Goal: Book appointment/travel/reservation

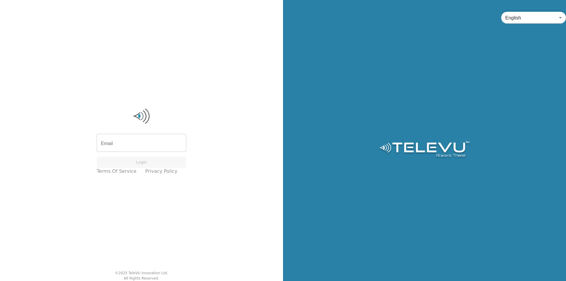
click at [142, 149] on input "Email" at bounding box center [142, 143] width 90 height 17
type input "[EMAIL_ADDRESS][PERSON_NAME][DOMAIN_NAME]"
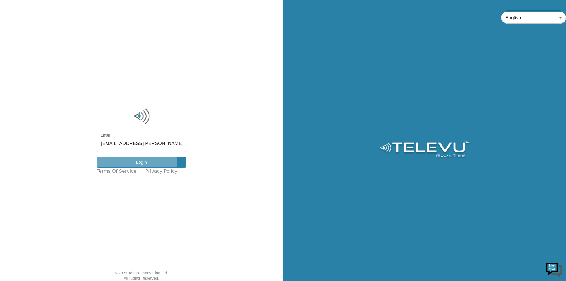
click at [141, 165] on button "Login" at bounding box center [142, 162] width 90 height 11
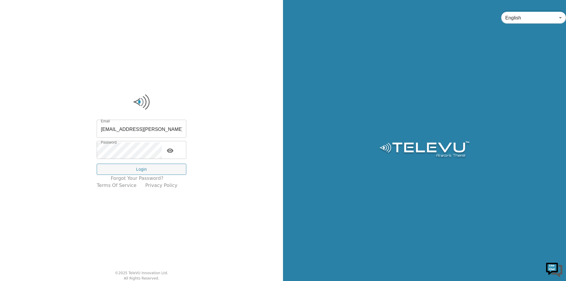
click at [141, 165] on button "Login" at bounding box center [142, 169] width 90 height 11
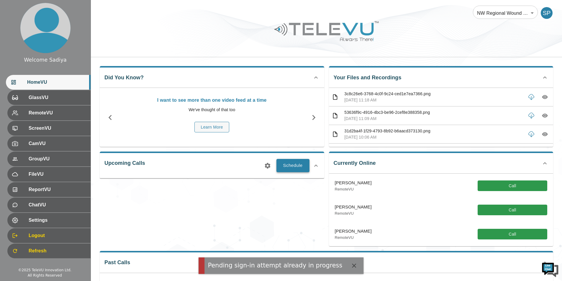
click at [298, 159] on button "Schedule" at bounding box center [292, 165] width 33 height 13
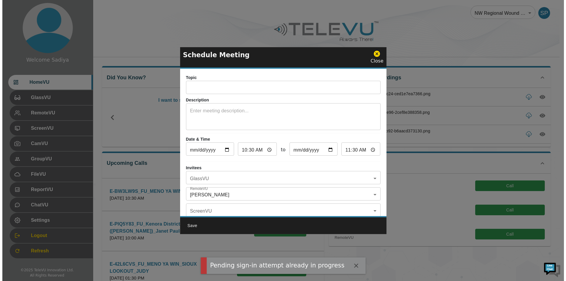
scroll to position [47, 0]
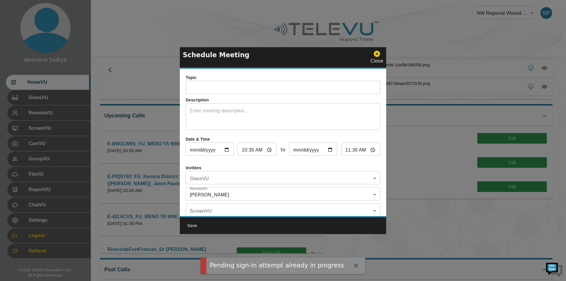
click at [377, 54] on icon at bounding box center [377, 54] width 6 height 6
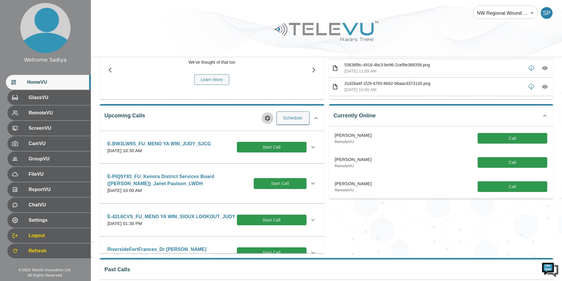
click at [267, 119] on icon "button" at bounding box center [267, 118] width 7 height 7
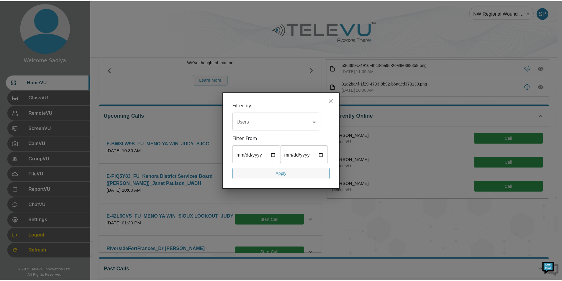
scroll to position [0, 0]
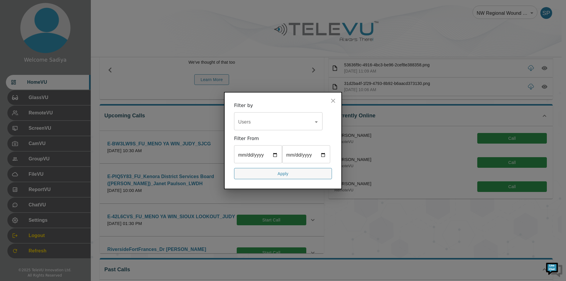
click at [272, 125] on input "Users" at bounding box center [274, 121] width 74 height 11
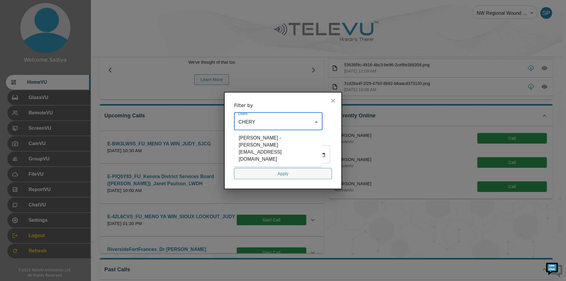
type input "CHERY"
drag, startPoint x: 273, startPoint y: 141, endPoint x: 275, endPoint y: 181, distance: 39.9
click at [273, 141] on li "[PERSON_NAME] - [PERSON_NAME][EMAIL_ADDRESS][DOMAIN_NAME]" at bounding box center [278, 148] width 88 height 32
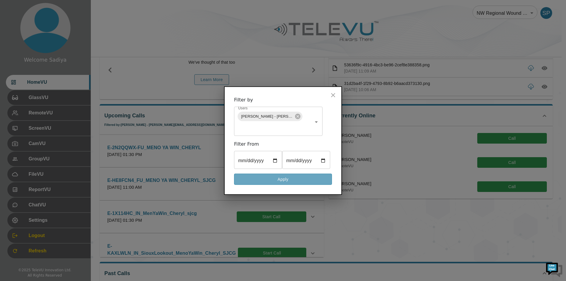
click at [275, 181] on button "Apply" at bounding box center [283, 178] width 98 height 11
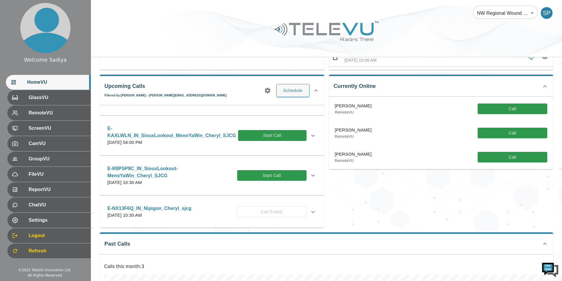
scroll to position [88, 0]
click at [309, 177] on icon at bounding box center [312, 175] width 7 height 7
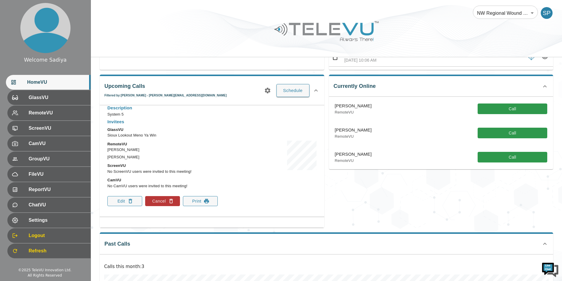
scroll to position [206, 0]
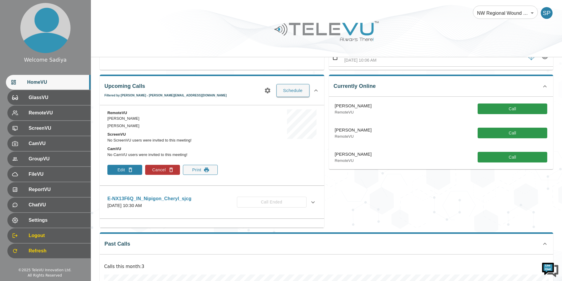
click at [127, 167] on button "Edit" at bounding box center [124, 170] width 35 height 10
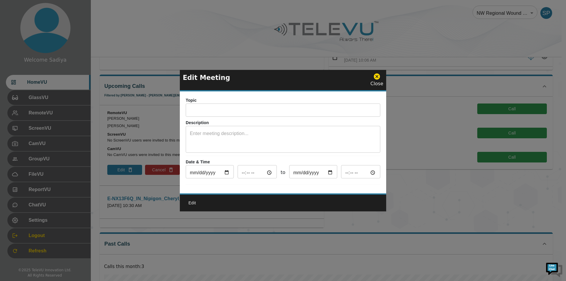
type input "E-R8PSP9C_IN_SiouxLookout-MenoYaWin_Cheryl_SJCG"
type textarea "System 5"
type input "[DATE]"
type input "10:30"
type input "[DATE]"
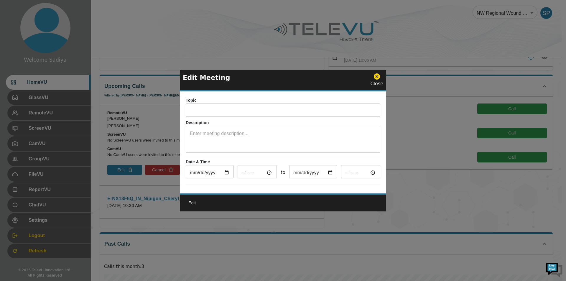
type input "11:30"
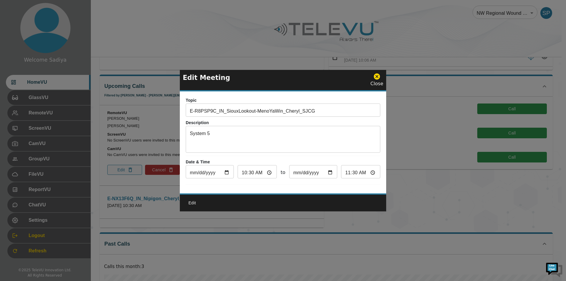
click at [223, 169] on input "[DATE]" at bounding box center [210, 173] width 48 height 12
type input "[DATE]"
click at [191, 206] on button "Edit" at bounding box center [192, 203] width 19 height 11
